Goal: Book appointment/travel/reservation

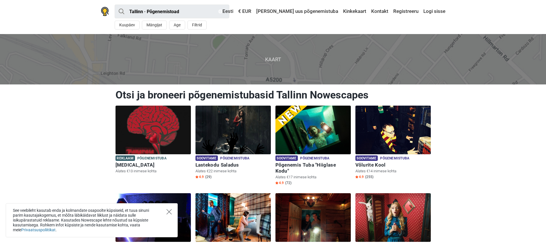
click at [168, 210] on icon "Close" at bounding box center [168, 211] width 5 height 5
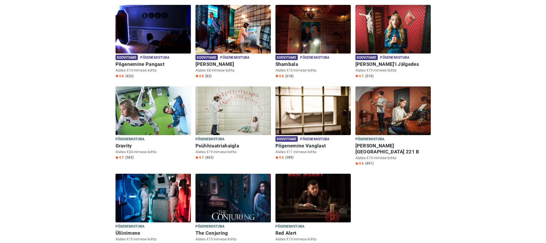
scroll to position [29, 0]
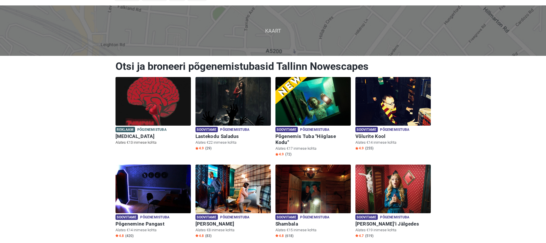
click at [151, 104] on img at bounding box center [152, 101] width 75 height 49
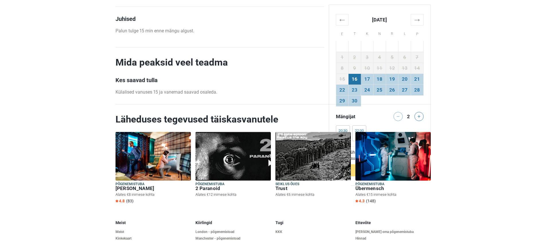
scroll to position [586, 0]
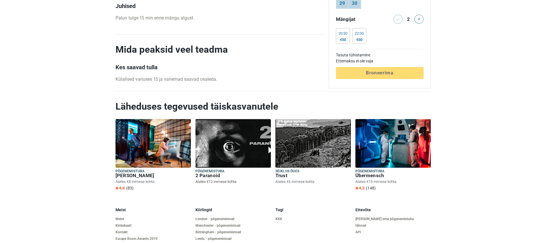
click at [218, 176] on h6 "2 Paranoid" at bounding box center [232, 176] width 75 height 6
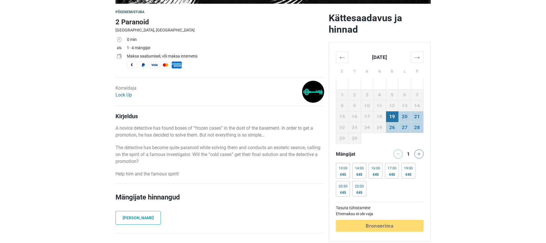
scroll to position [169, 0]
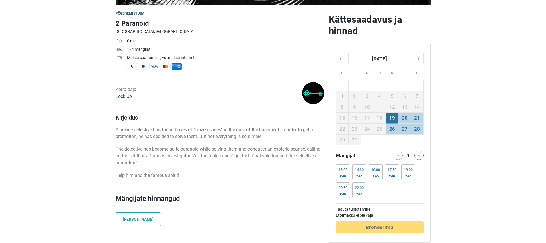
click at [129, 97] on link "Lock Up" at bounding box center [123, 96] width 16 height 5
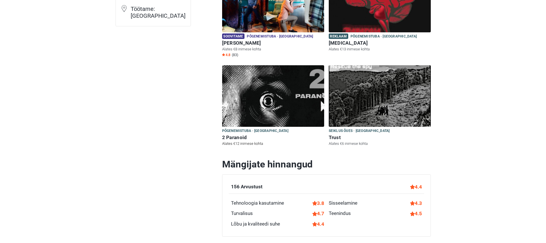
scroll to position [138, 0]
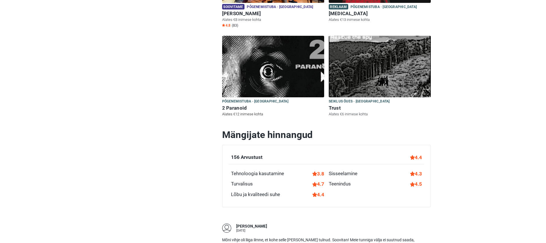
click at [260, 86] on img at bounding box center [273, 67] width 102 height 62
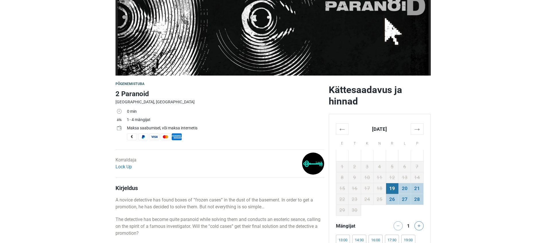
scroll to position [53, 0]
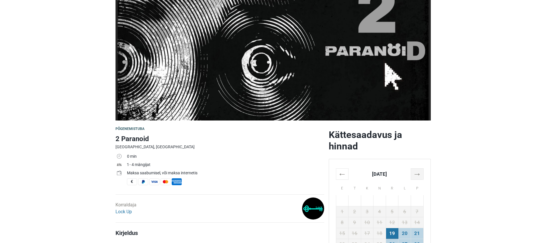
click at [419, 174] on th "→" at bounding box center [416, 173] width 13 height 11
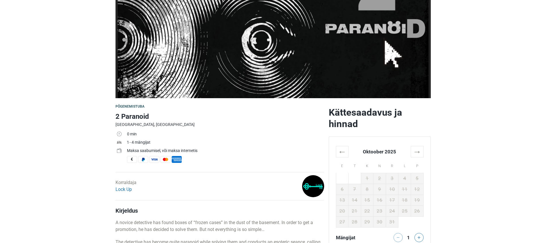
scroll to position [102, 0]
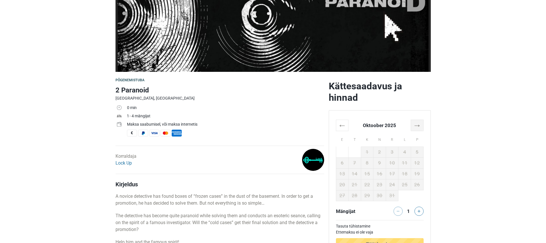
click at [419, 123] on th "→" at bounding box center [416, 125] width 13 height 11
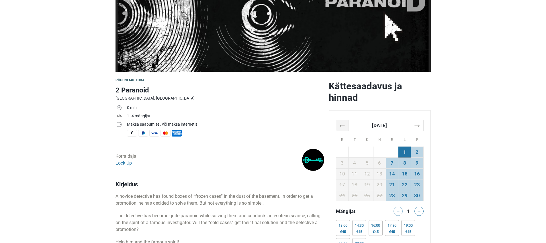
click at [342, 126] on th "←" at bounding box center [342, 125] width 13 height 11
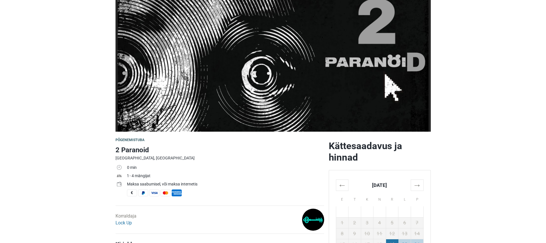
scroll to position [152, 0]
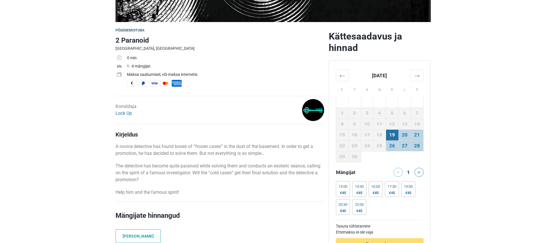
click at [310, 110] on img at bounding box center [313, 110] width 22 height 22
click at [125, 113] on link "Lock Up" at bounding box center [123, 113] width 16 height 5
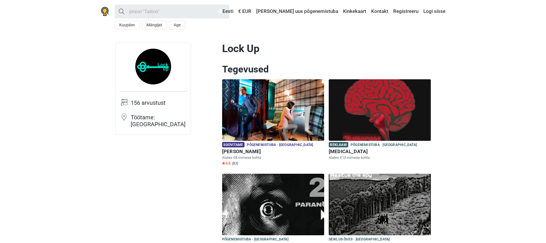
drag, startPoint x: 264, startPoint y: 53, endPoint x: 221, endPoint y: 49, distance: 42.9
copy h1 "Lock Up"
